Goal: Check status

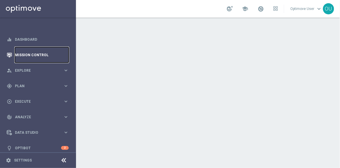
click at [42, 55] on link "Mission Control" at bounding box center [42, 55] width 54 height 16
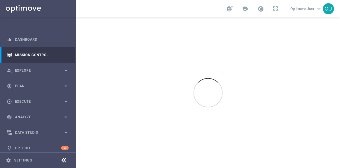
click at [146, 90] on div at bounding box center [208, 93] width 264 height 150
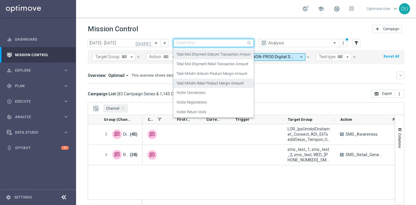
scroll to position [26, 0]
click at [281, 98] on div "[DATE] [DATE] - [DATE] arrow_back arrow_forward Quick find Campaign KPI Campaig…" at bounding box center [246, 119] width 340 height 161
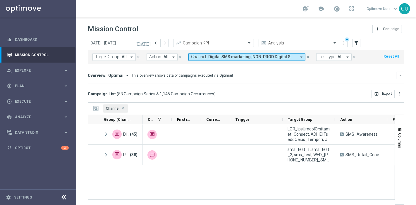
click at [122, 108] on span "Channel Press DELETE to remove" at bounding box center [123, 108] width 3 height 3
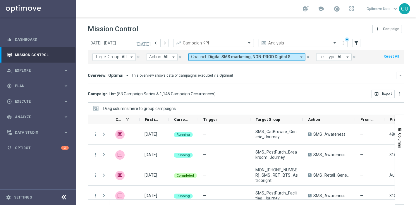
click at [286, 56] on span "Digital SMS marketing, NON-PROD Digital SMS marketing, NON-PROD Retail SMS mark…" at bounding box center [252, 56] width 88 height 5
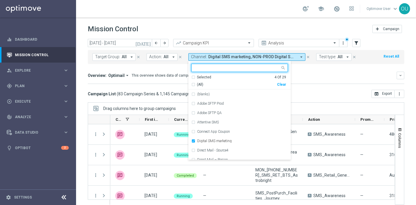
click at [191, 84] on div "(All)" at bounding box center [234, 84] width 86 height 5
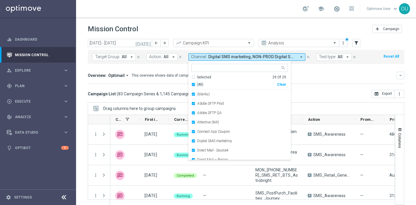
click at [312, 90] on div "Campaign List ( 83 Campaign Series & 1,145 Campaign Occurrences ) open_in_brows…" at bounding box center [246, 94] width 316 height 8
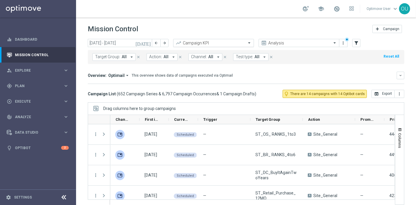
click at [186, 42] on input "text" at bounding box center [207, 43] width 63 height 5
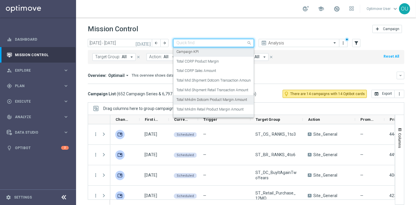
scroll to position [0, 0]
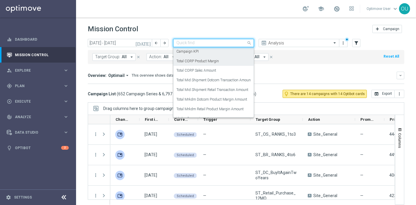
click at [218, 62] on div "Total CORP Product Margin" at bounding box center [213, 61] width 74 height 10
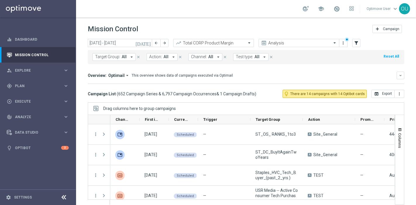
click at [63, 168] on icon at bounding box center [64, 197] width 7 height 7
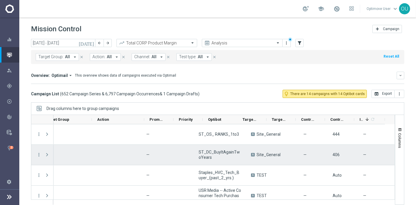
scroll to position [0, 154]
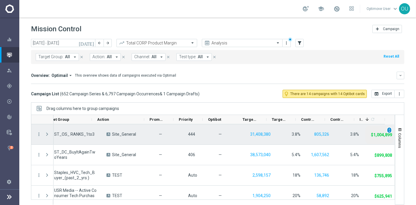
click at [340, 130] on span "unfold_more" at bounding box center [389, 130] width 4 height 4
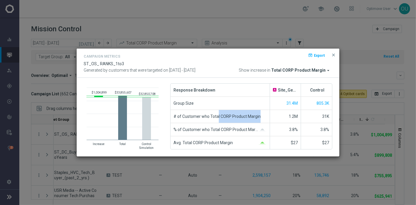
drag, startPoint x: 216, startPoint y: 115, endPoint x: 258, endPoint y: 116, distance: 41.5
click at [258, 116] on span "# of Customer who Total CORP Product Margin" at bounding box center [216, 116] width 87 height 13
click at [228, 118] on span "# of Customer who Total CORP Product Margin" at bounding box center [216, 116] width 87 height 13
drag, startPoint x: 209, startPoint y: 116, endPoint x: 264, endPoint y: 113, distance: 55.3
click at [264, 113] on div "# of Customer who Total CORP Product Margin" at bounding box center [220, 116] width 99 height 13
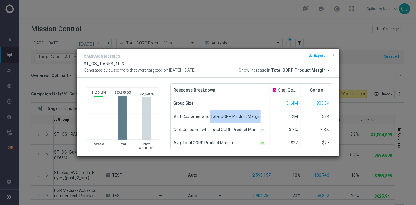
click at [252, 114] on span "# of Customer who Total CORP Product Margin" at bounding box center [216, 116] width 87 height 13
click at [334, 56] on span "close" at bounding box center [333, 55] width 5 height 5
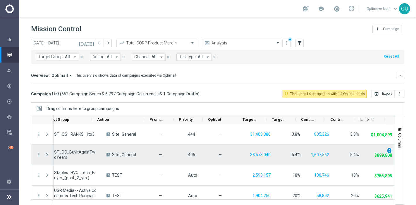
click at [340, 149] on span "unfold_more" at bounding box center [389, 151] width 4 height 4
